Goal: Information Seeking & Learning: Check status

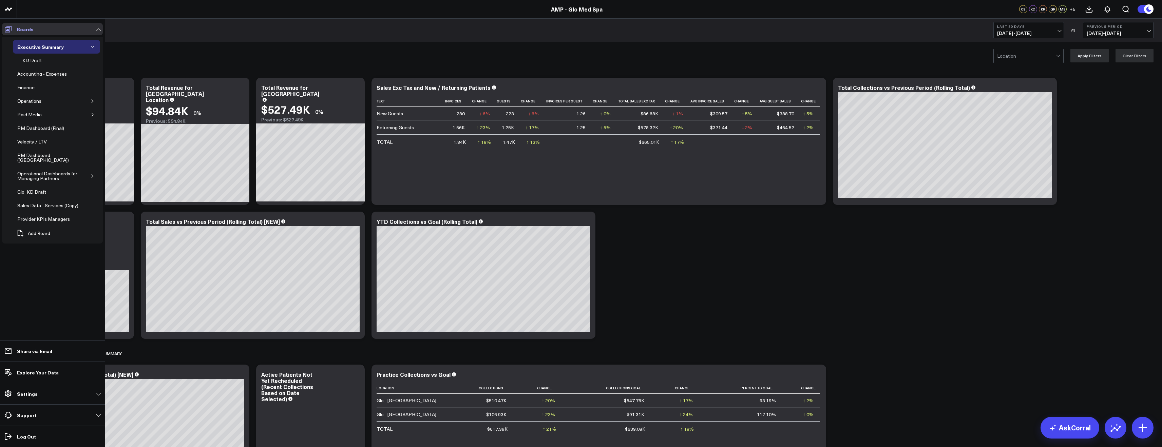
click at [9, 31] on icon at bounding box center [8, 29] width 8 height 8
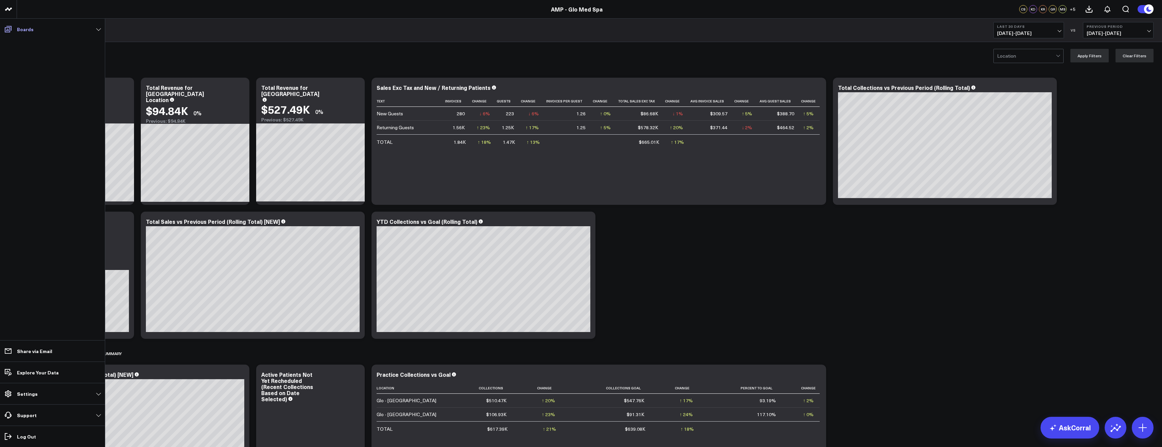
click at [9, 31] on icon at bounding box center [8, 29] width 8 height 8
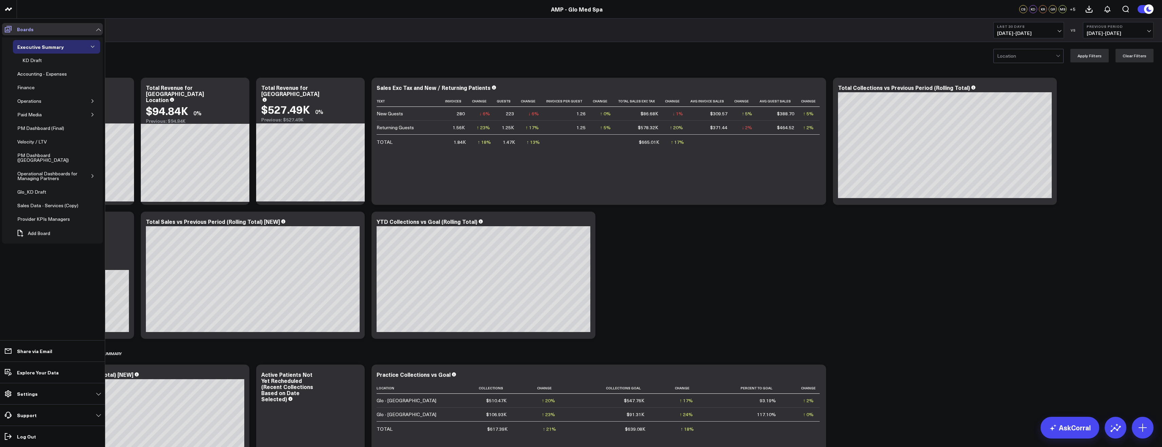
click at [75, 30] on link "Boards" at bounding box center [52, 29] width 101 height 12
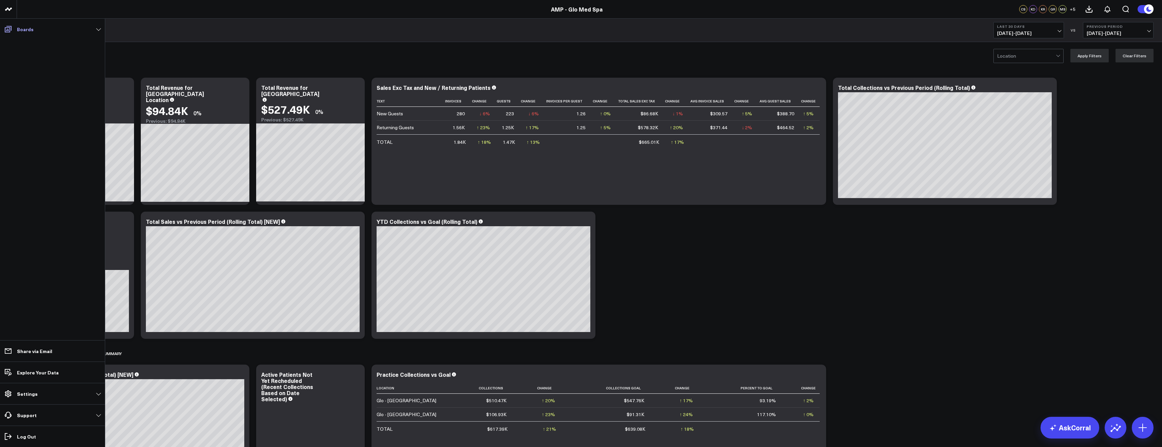
click at [77, 27] on link "Boards" at bounding box center [52, 29] width 101 height 12
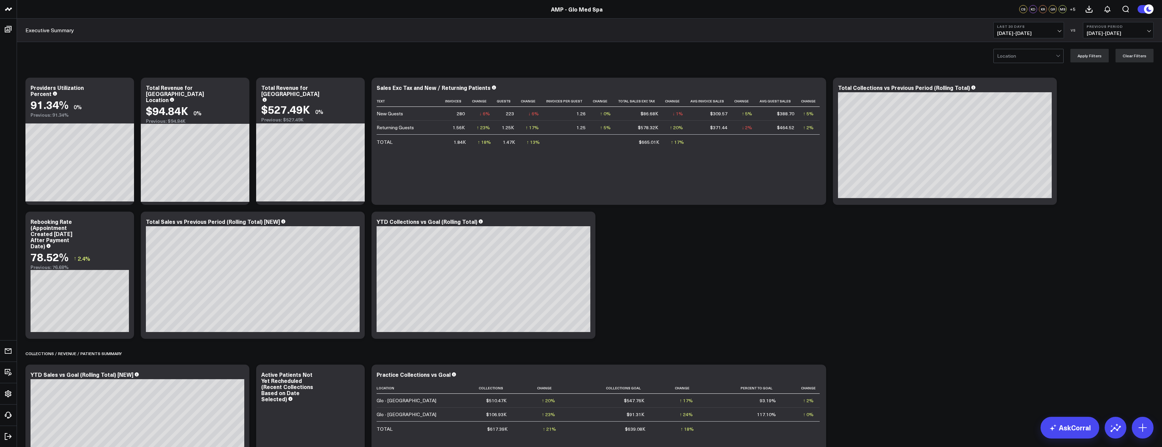
scroll to position [1, 0]
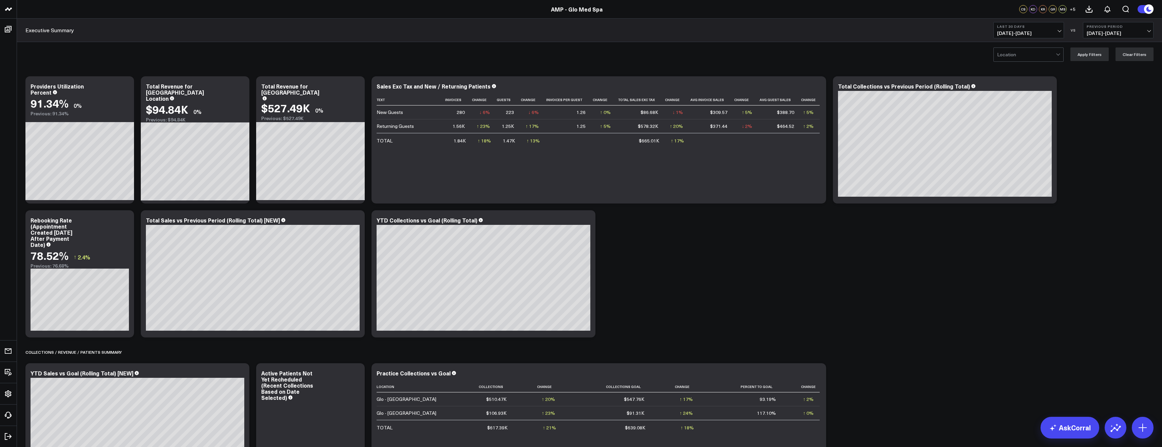
click at [209, 43] on div "Location Apply Filters Clear Filters" at bounding box center [589, 54] width 1145 height 27
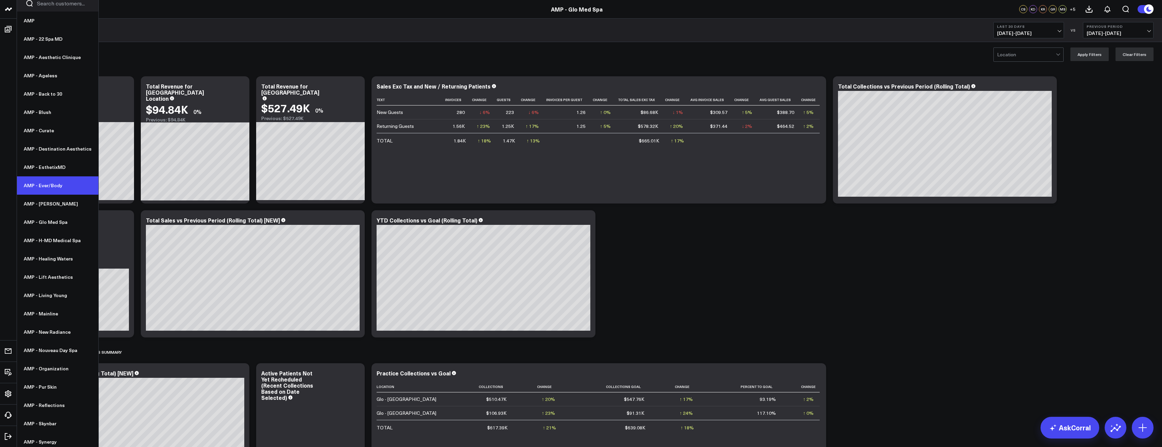
scroll to position [9, 0]
click at [47, 293] on link "AMP - Living Young" at bounding box center [57, 291] width 81 height 18
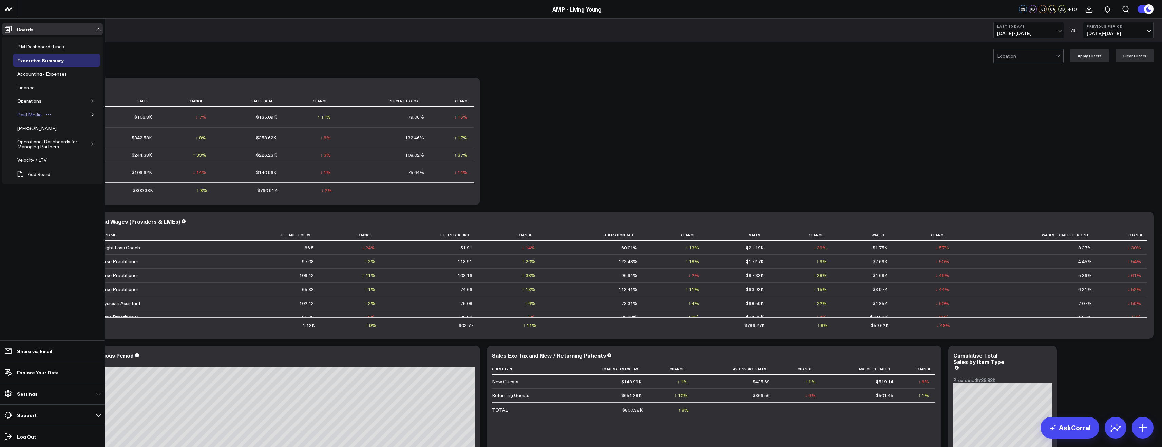
click at [30, 115] on div "Paid Media" at bounding box center [30, 115] width 28 height 8
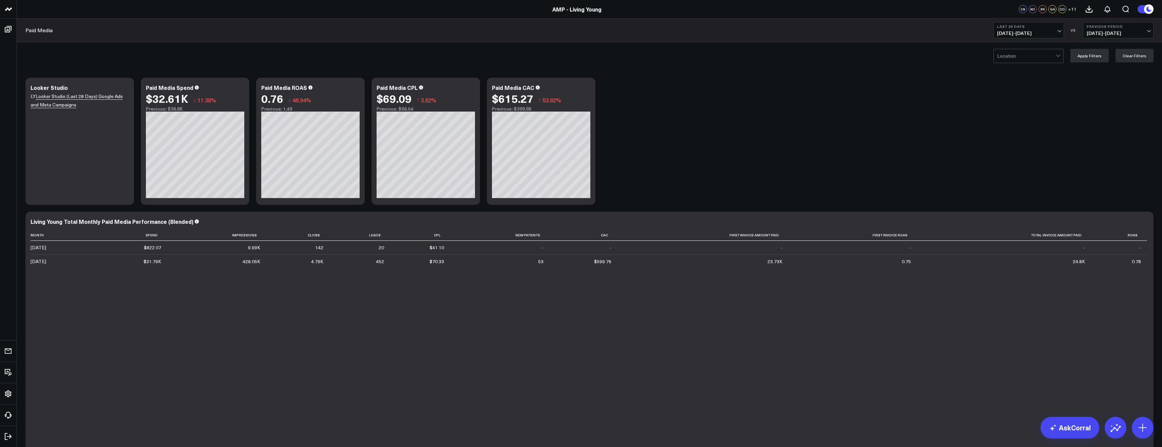
click at [1037, 35] on span "09/02/25 - 10/01/25" at bounding box center [1028, 33] width 63 height 5
click at [1020, 175] on link "MTD" at bounding box center [1029, 177] width 70 height 13
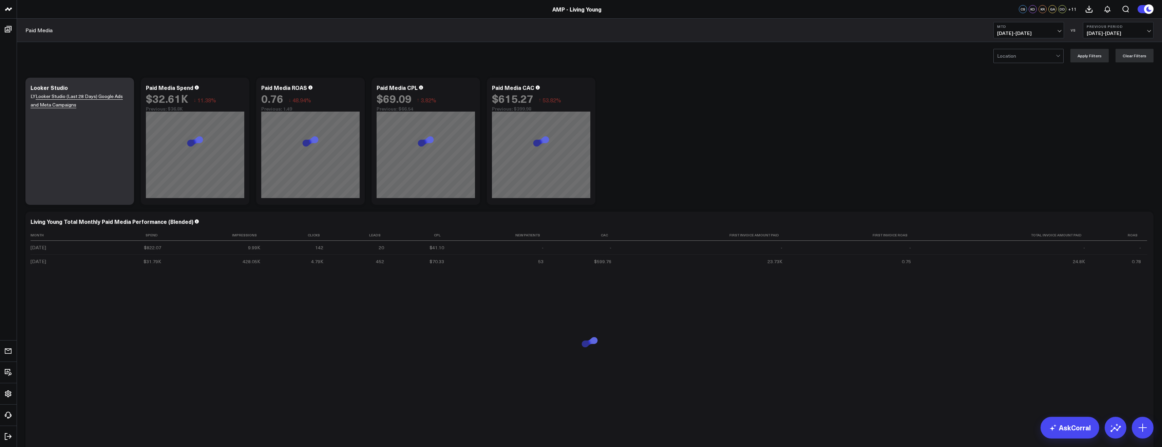
click at [1026, 31] on span "10/01/25 - 10/01/25" at bounding box center [1028, 33] width 63 height 5
click at [1014, 191] on link "QTD" at bounding box center [1029, 190] width 70 height 13
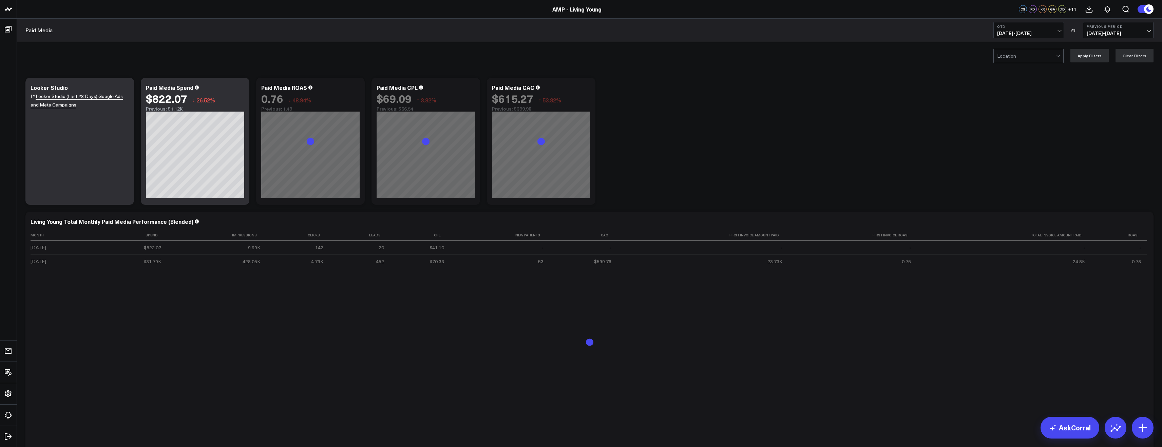
click at [1047, 35] on span "10/01/25 - 10/01/25" at bounding box center [1028, 33] width 63 height 5
click at [1020, 86] on link "Last 60 Days" at bounding box center [1029, 84] width 70 height 13
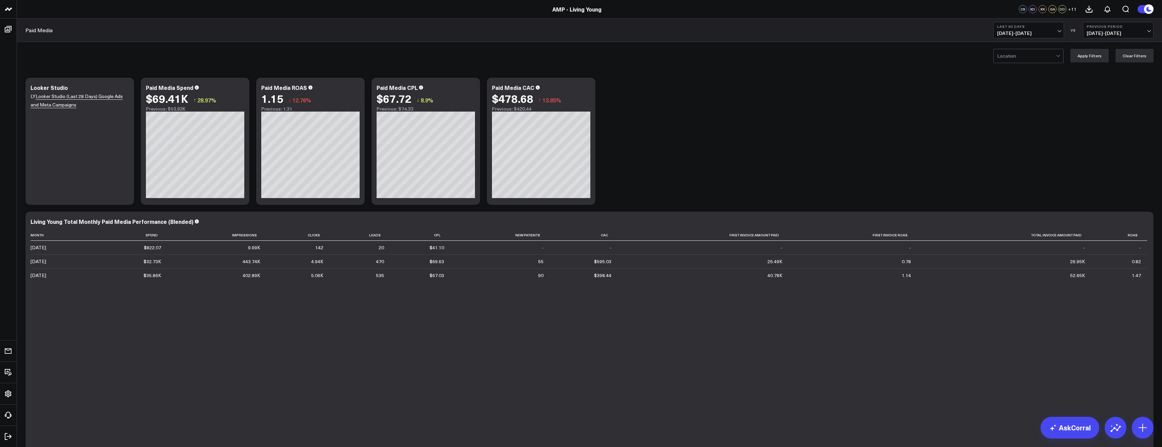
click at [1047, 32] on span "08/03/25 - 10/01/25" at bounding box center [1028, 33] width 63 height 5
click at [1010, 97] on link "Last 90 Days" at bounding box center [1029, 97] width 70 height 13
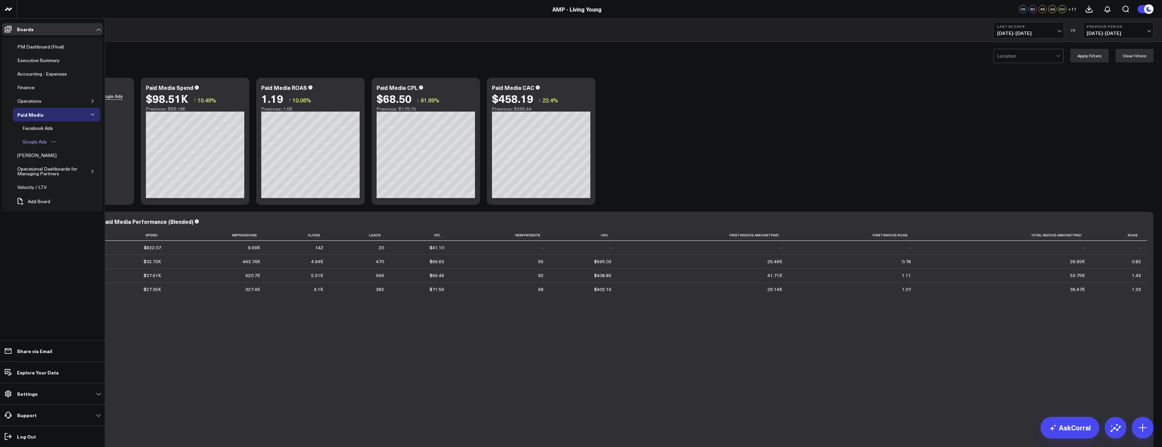
click at [44, 140] on div "Google Ads" at bounding box center [35, 142] width 28 height 8
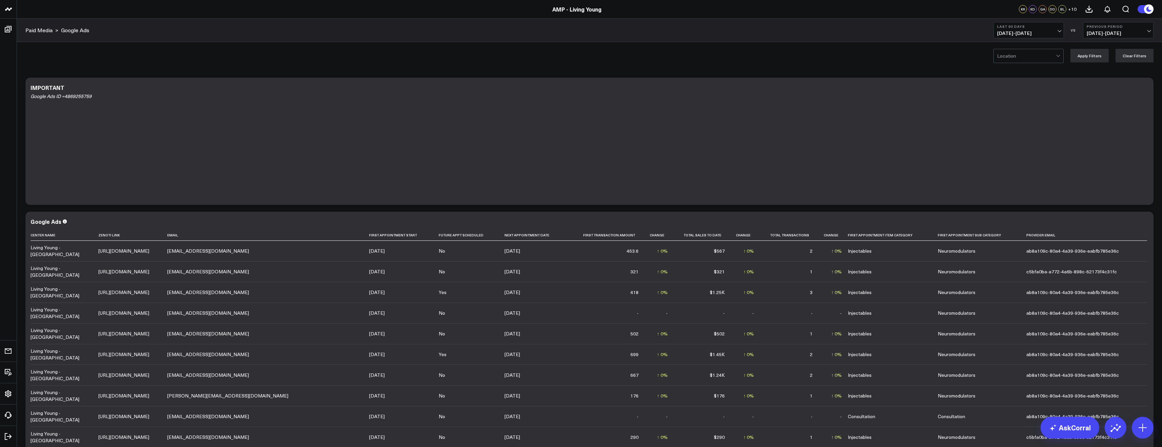
click at [1138, 28] on button "Previous Period 04/05/25 - 07/03/25" at bounding box center [1118, 30] width 71 height 16
click at [1111, 83] on link "No Comparison" at bounding box center [1118, 84] width 70 height 13
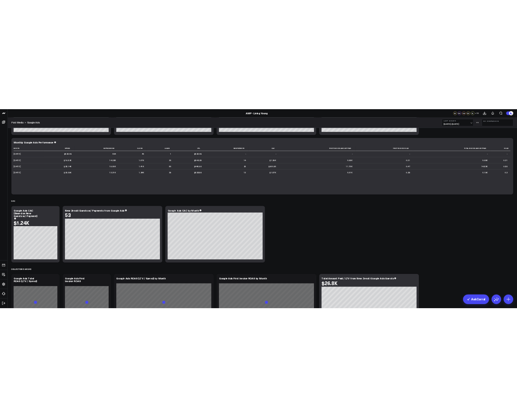
scroll to position [825, 0]
